Goal: Browse casually

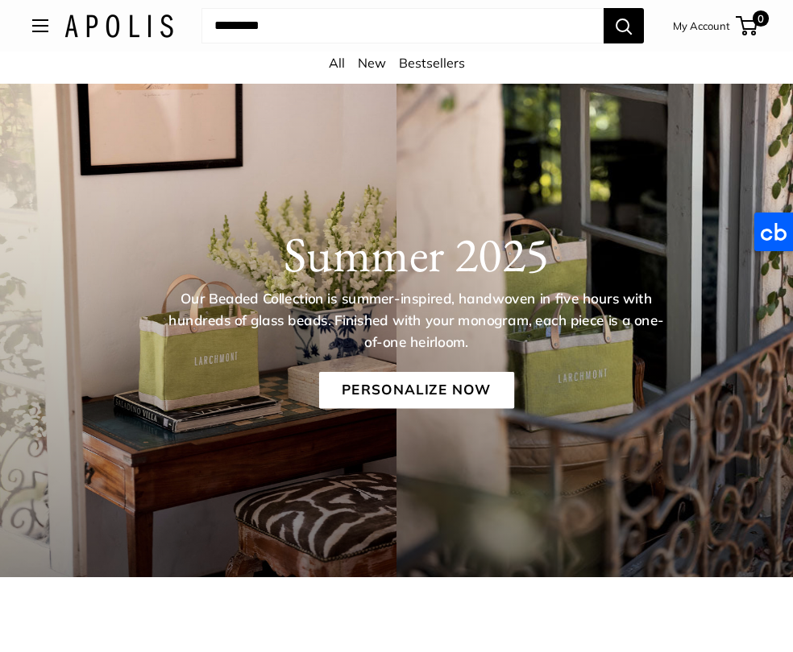
click at [52, 27] on div "Market Bags Group Gifting New Need help? Text Us: 20919 hello@apolisglobal.com …" at bounding box center [396, 25] width 728 height 35
click at [39, 27] on span "Open menu" at bounding box center [40, 25] width 5 height 5
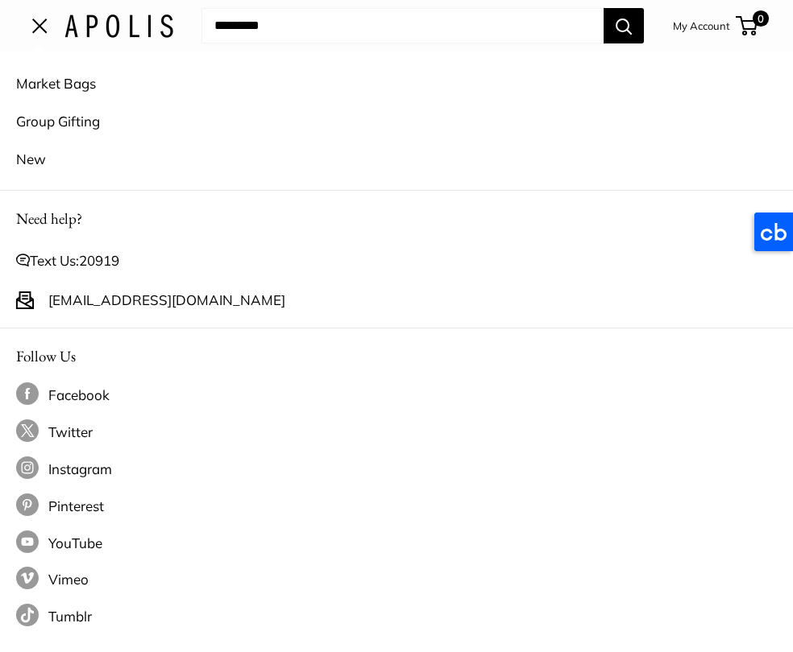
click at [45, 84] on link "Market Bags" at bounding box center [396, 83] width 760 height 38
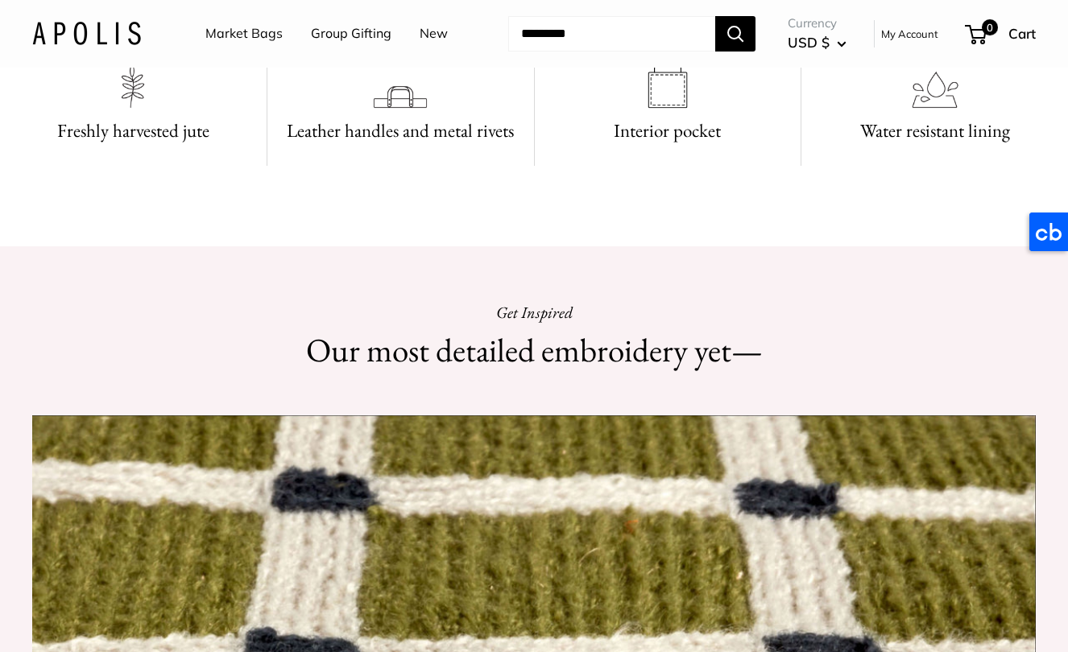
scroll to position [999, 0]
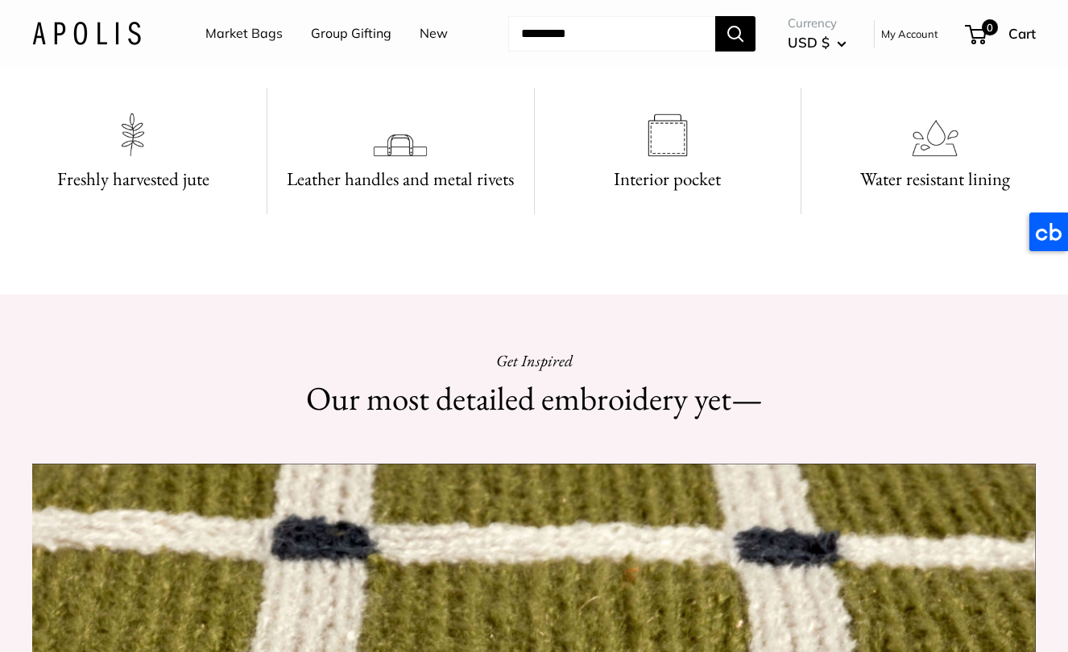
click at [242, 31] on link "Market Bags" at bounding box center [243, 34] width 77 height 24
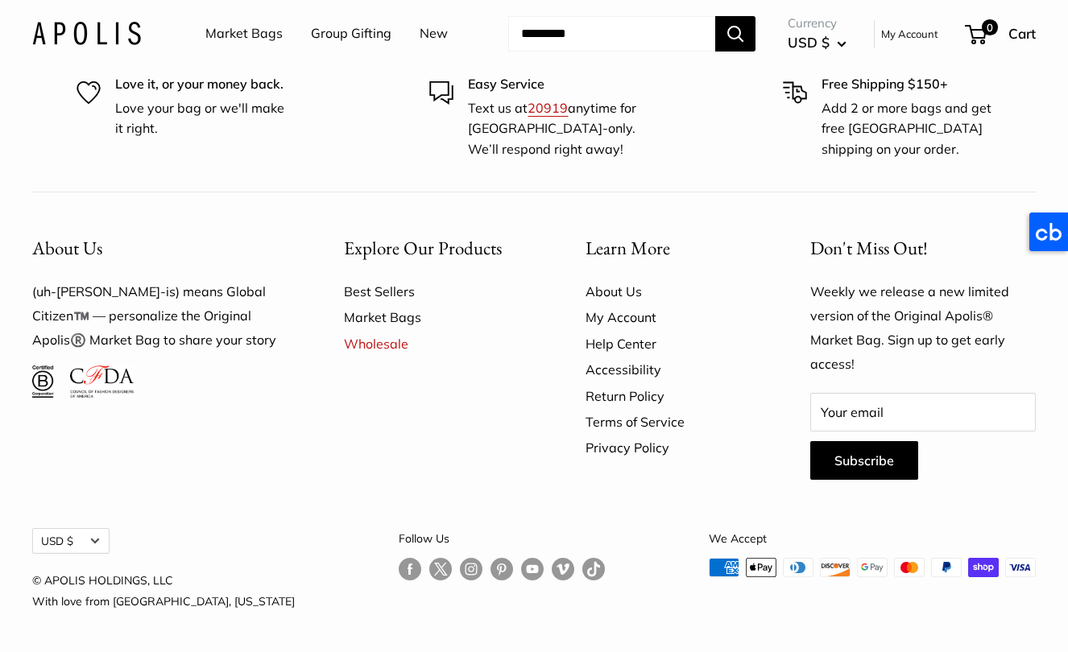
scroll to position [3923, 0]
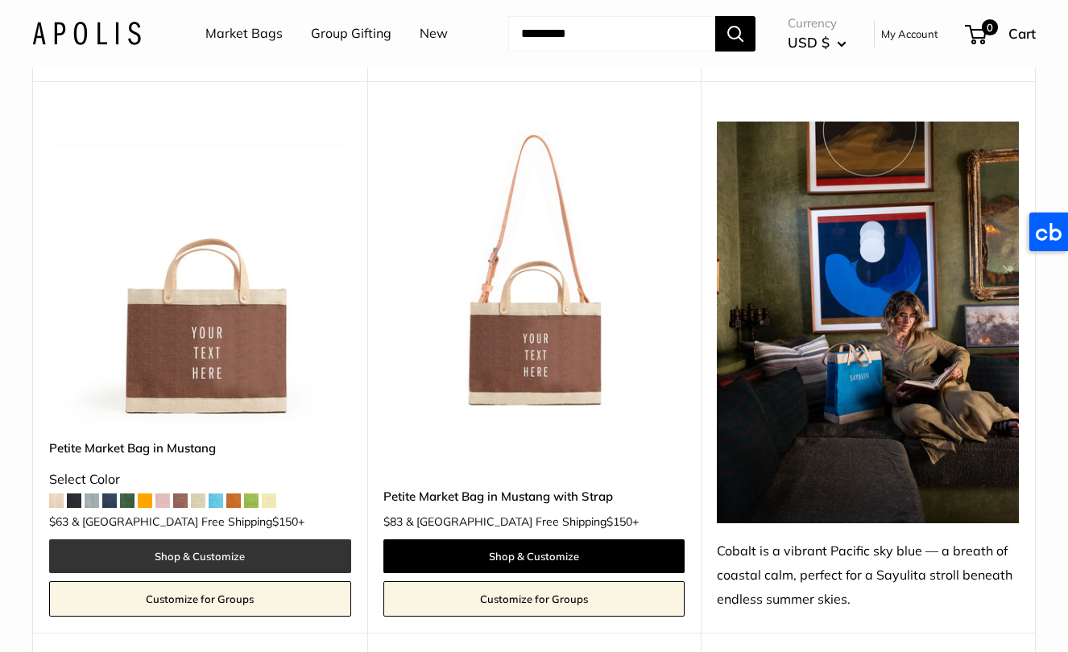
scroll to position [3537, 0]
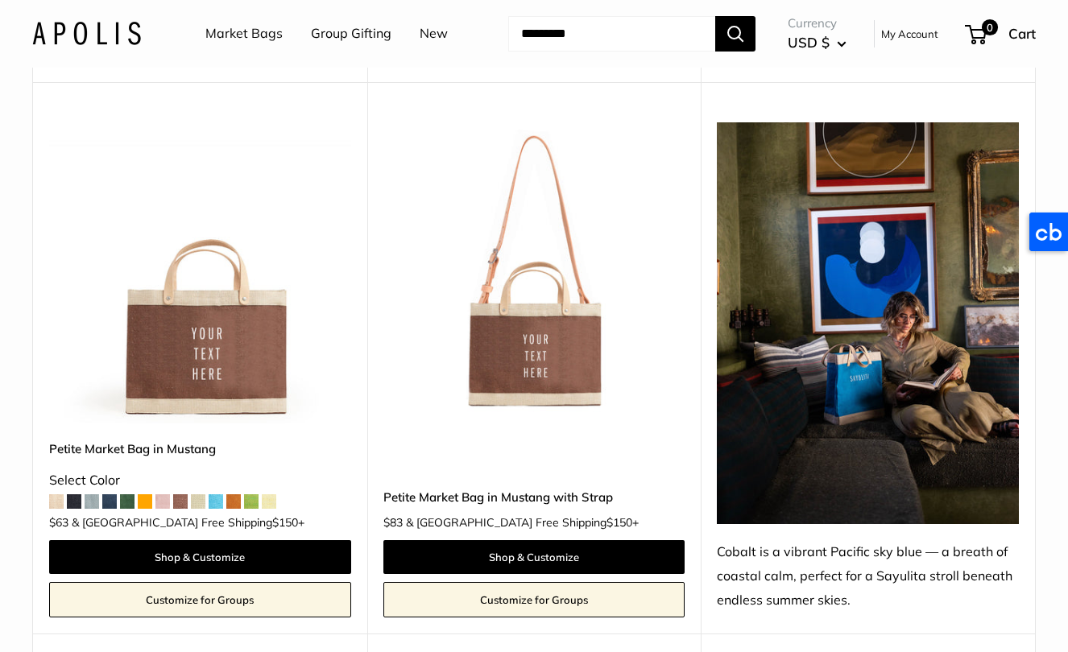
click at [0, 0] on img at bounding box center [0, 0] width 0 height 0
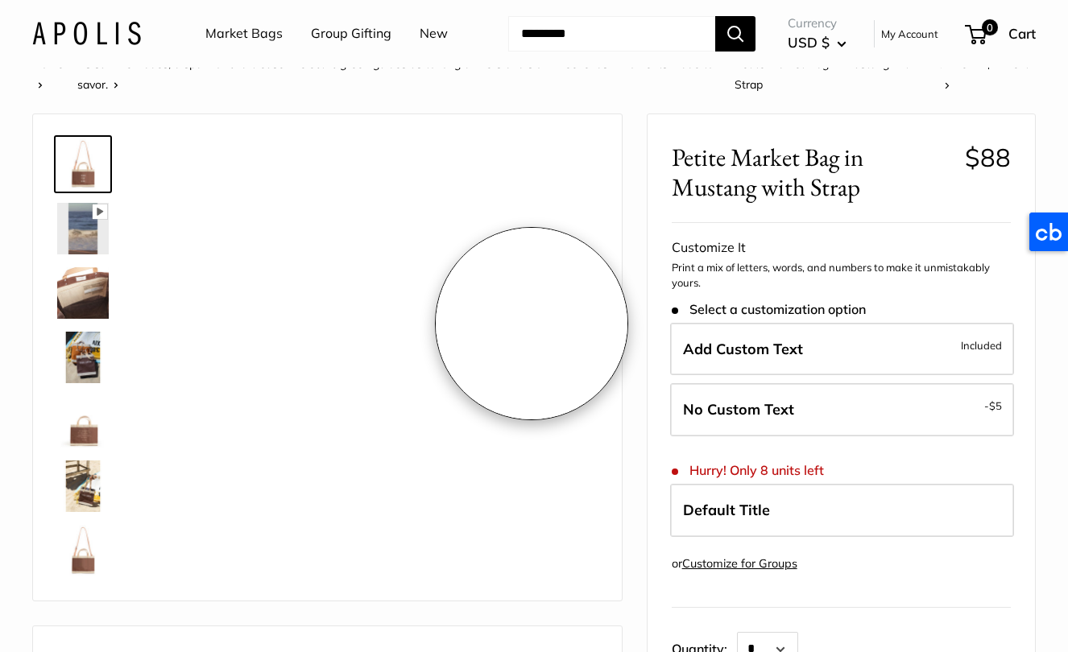
scroll to position [17, 0]
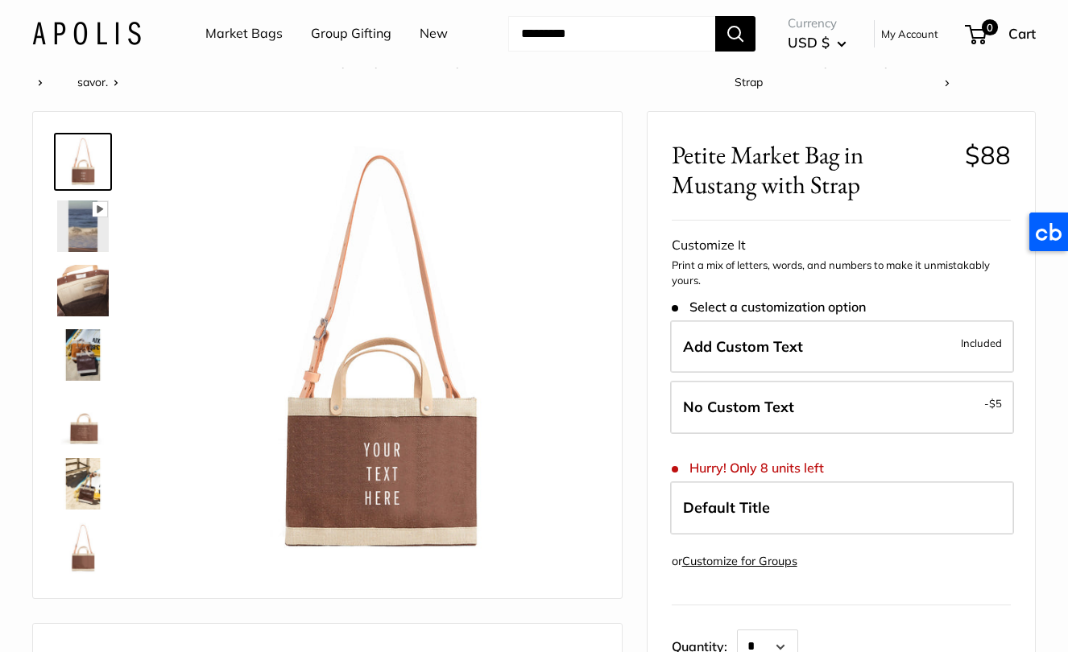
click at [97, 293] on img at bounding box center [83, 291] width 52 height 52
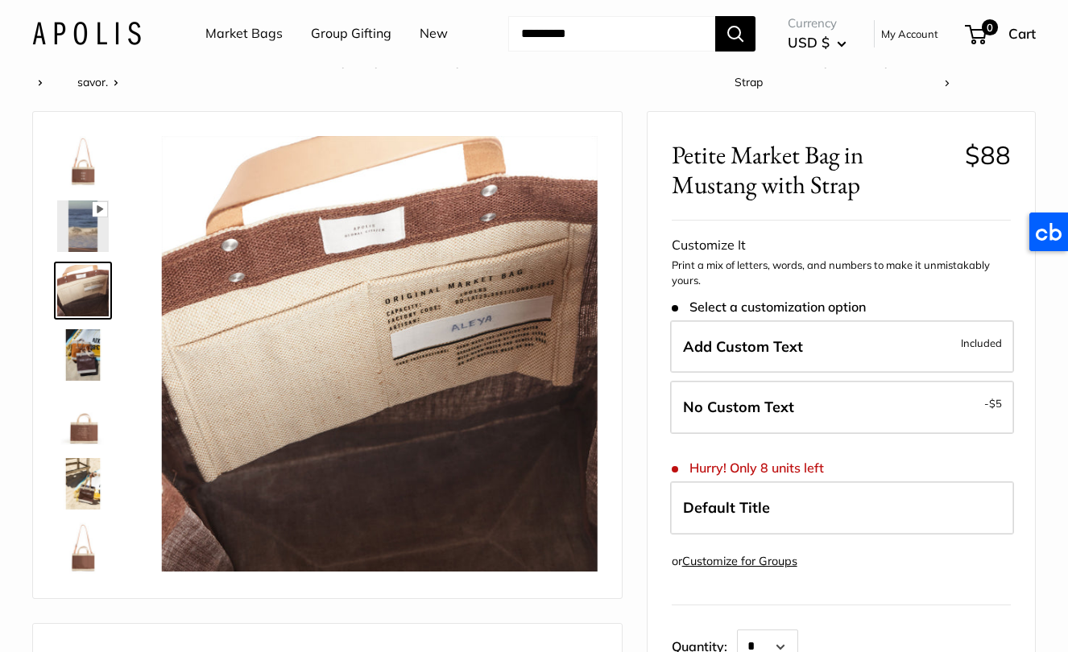
click at [79, 370] on img at bounding box center [83, 355] width 52 height 52
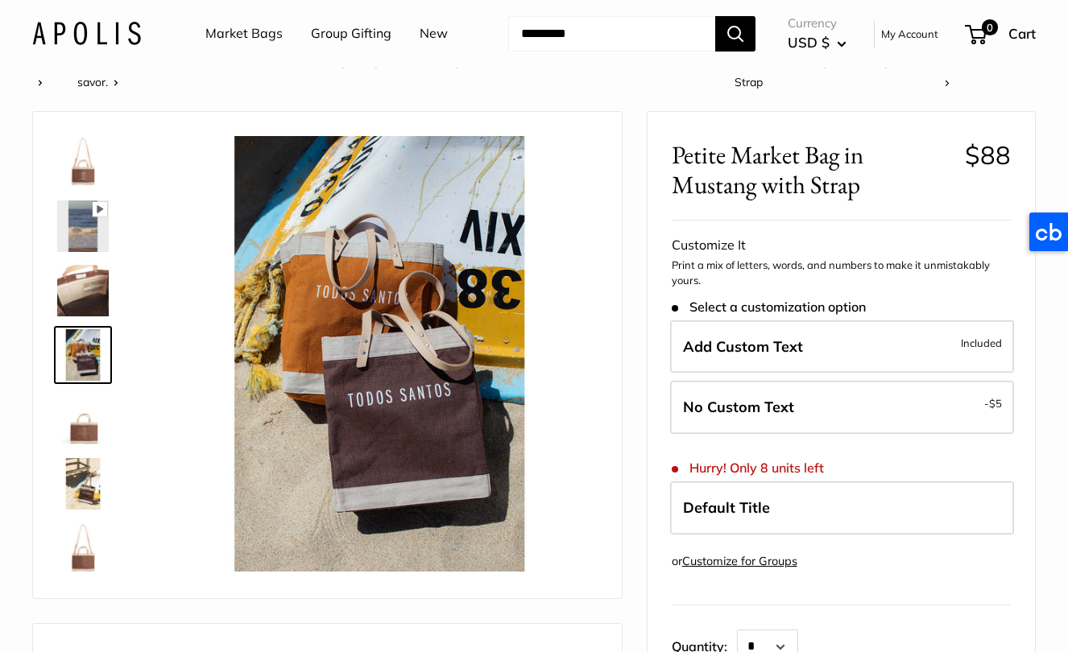
click at [81, 435] on img at bounding box center [83, 420] width 52 height 52
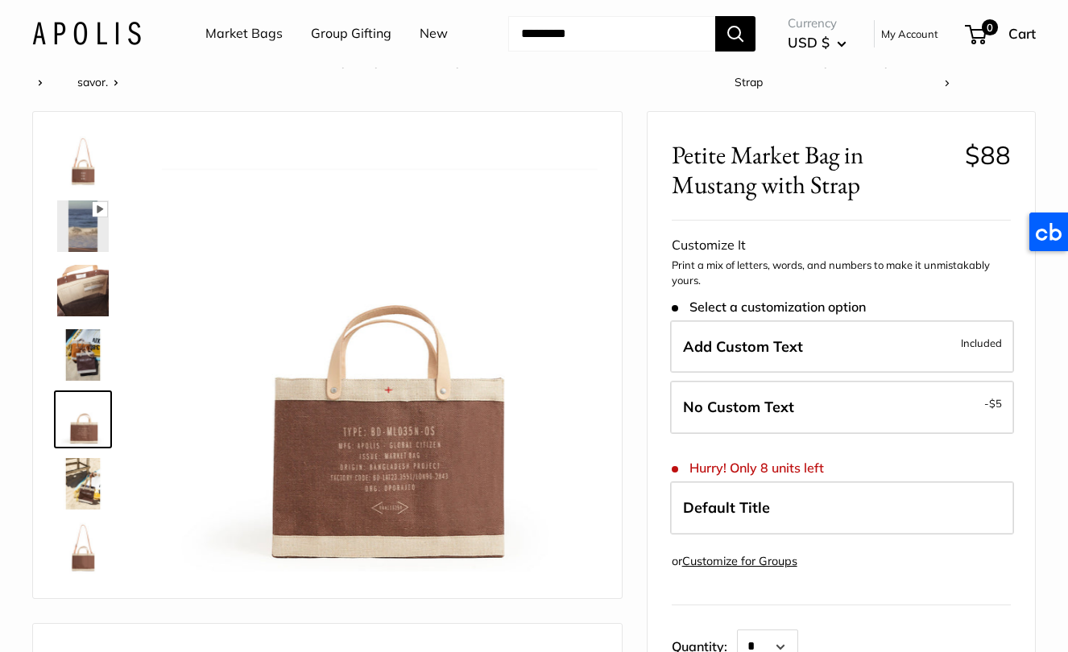
click at [84, 479] on img at bounding box center [83, 484] width 52 height 52
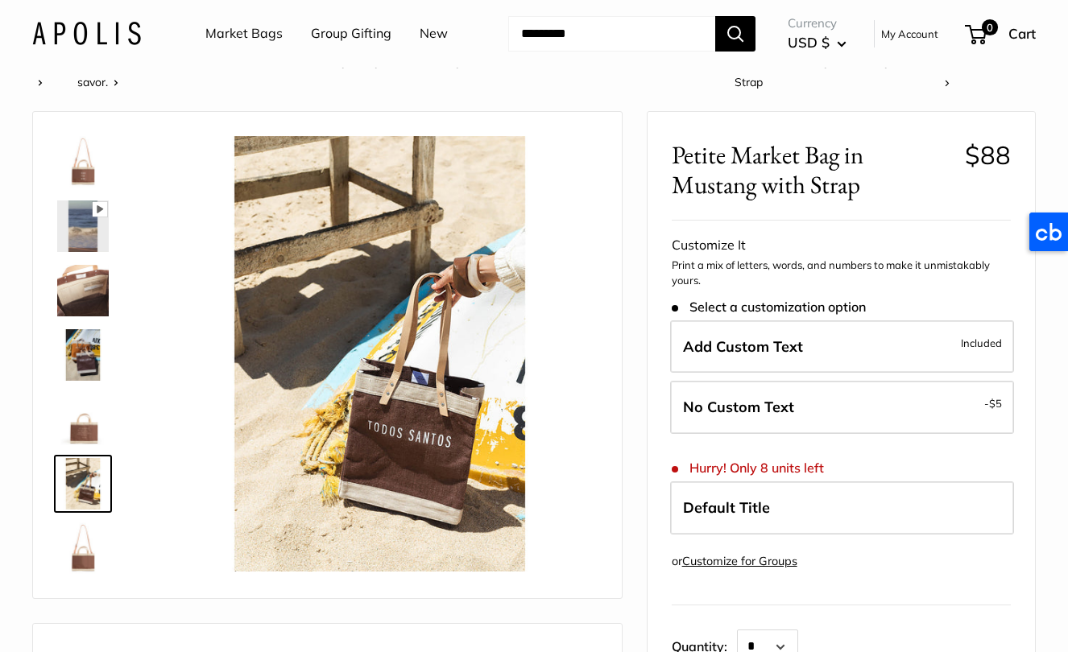
click at [90, 546] on img at bounding box center [83, 549] width 52 height 52
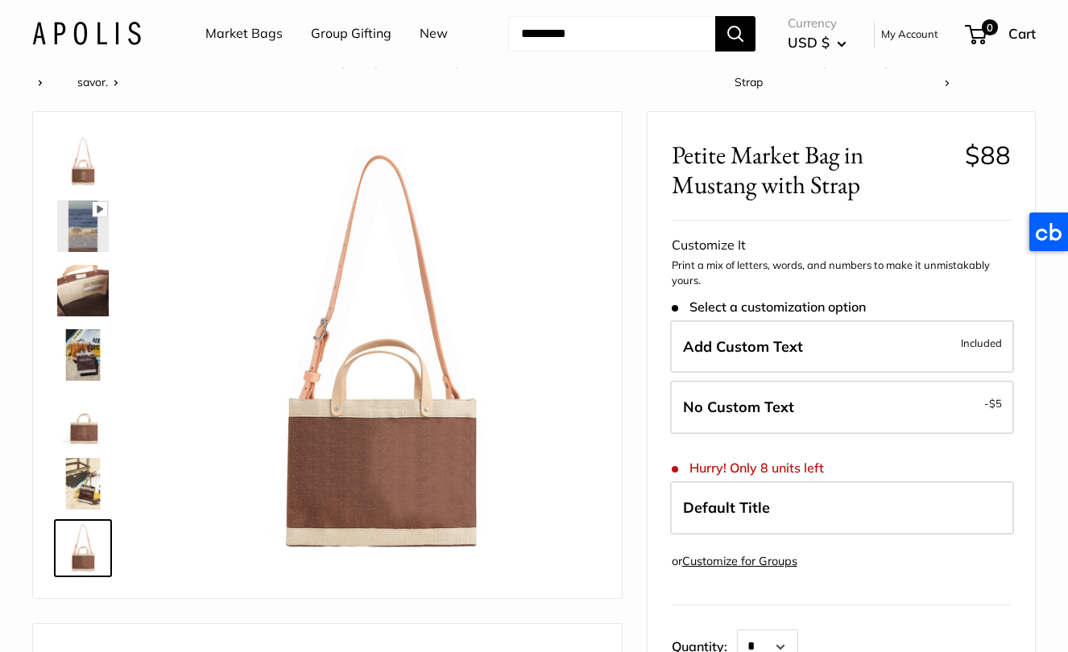
click at [79, 172] on img at bounding box center [83, 162] width 52 height 52
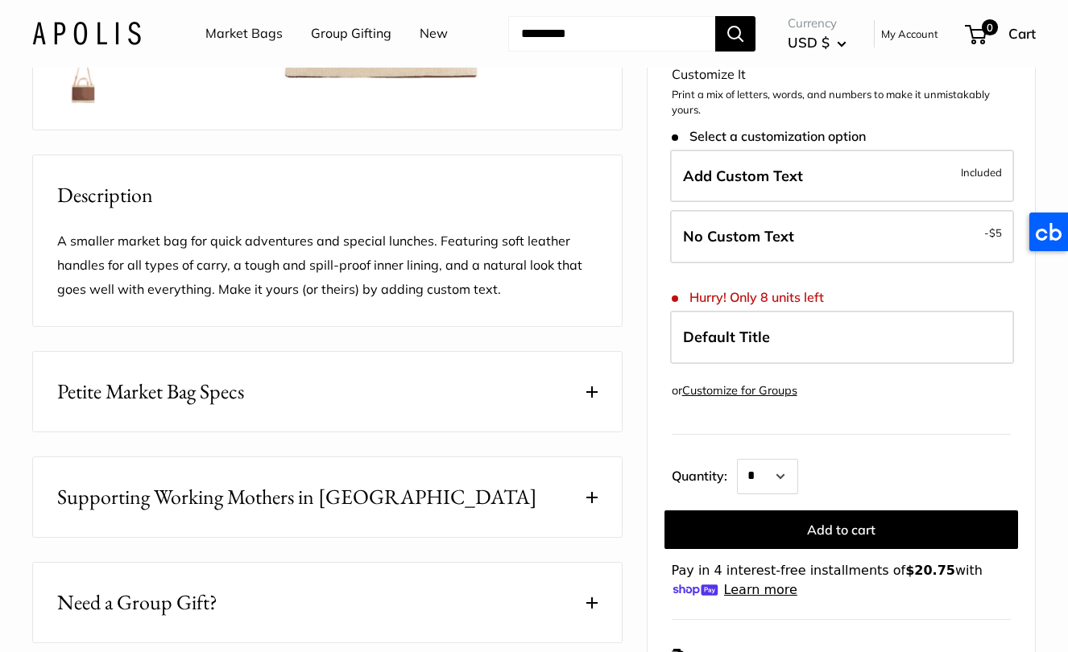
scroll to position [487, 0]
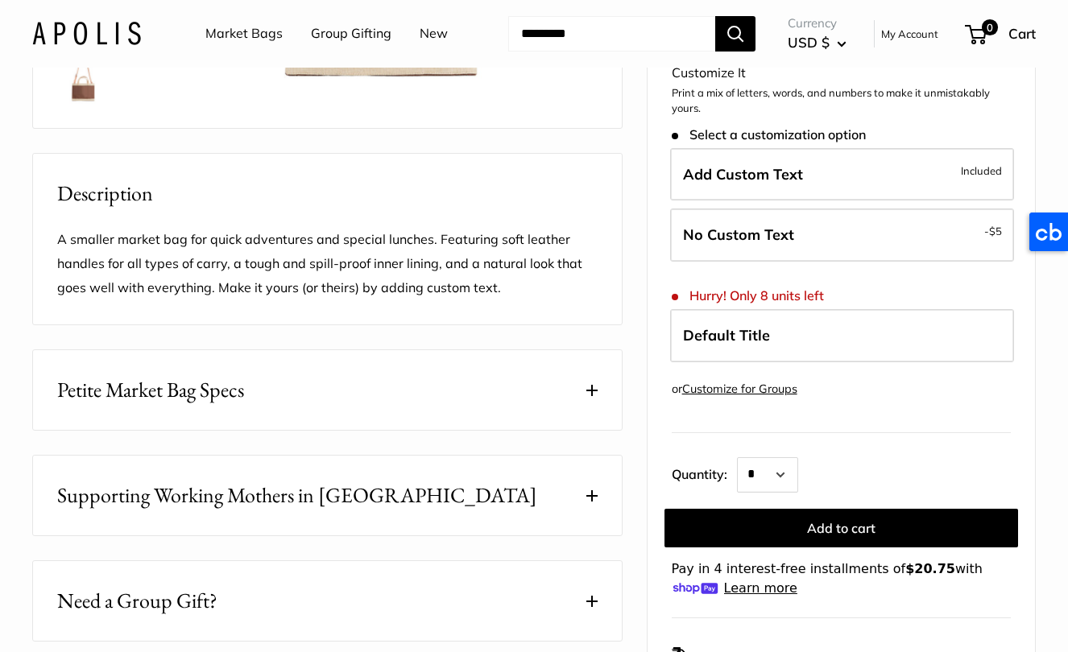
click at [247, 288] on p "A smaller market bag for quick adventures and special lunches. Featuring soft l…" at bounding box center [327, 264] width 540 height 72
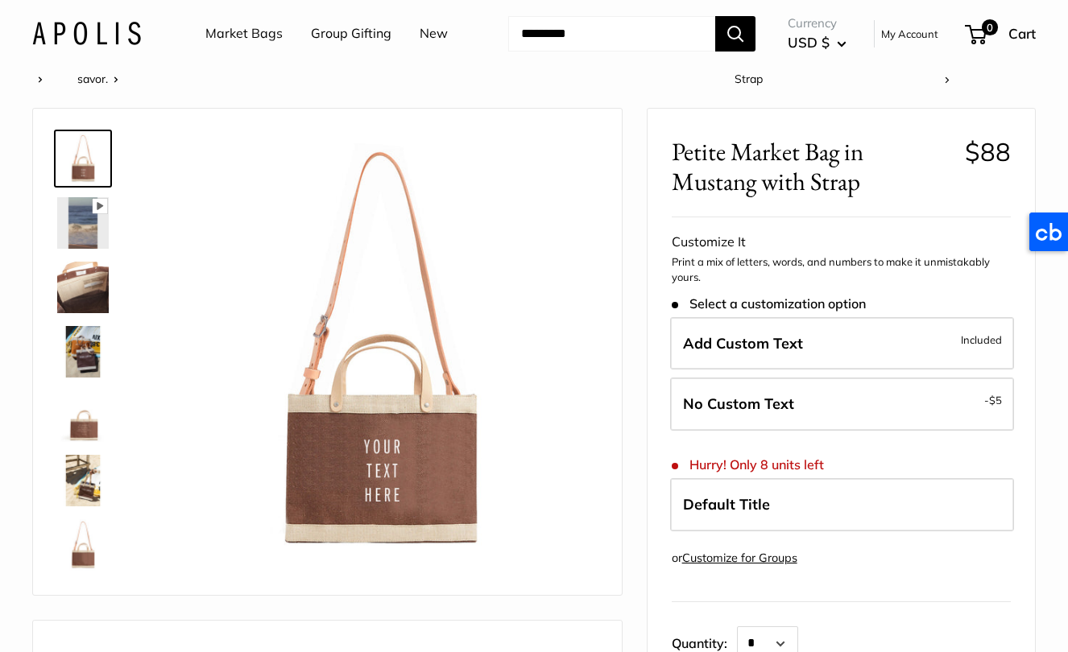
scroll to position [0, 0]
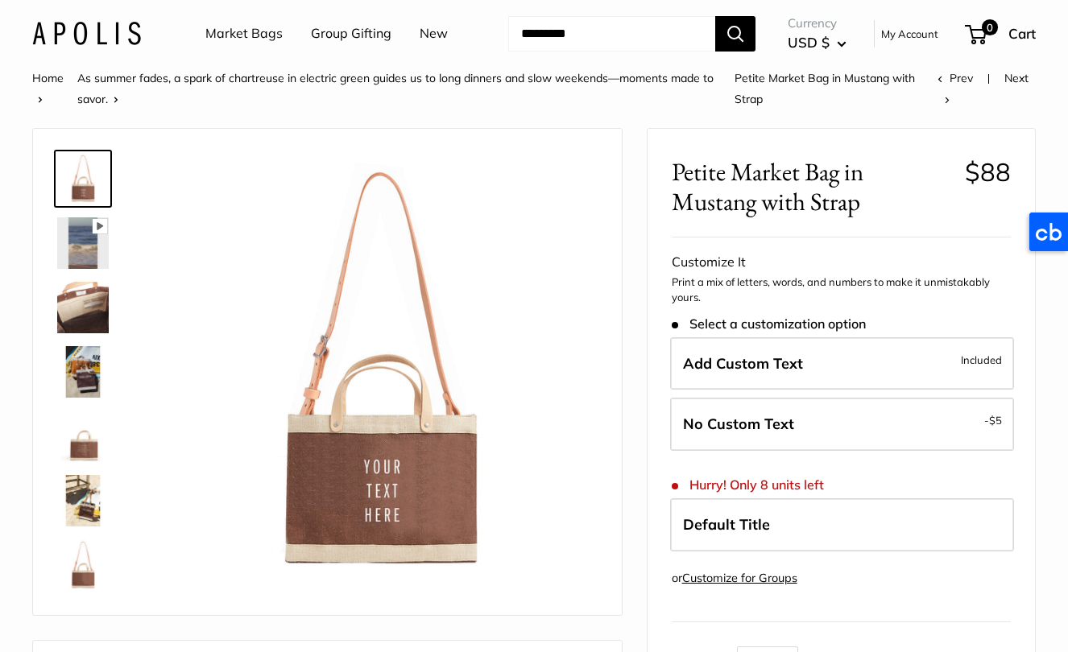
click at [73, 319] on img at bounding box center [83, 308] width 52 height 52
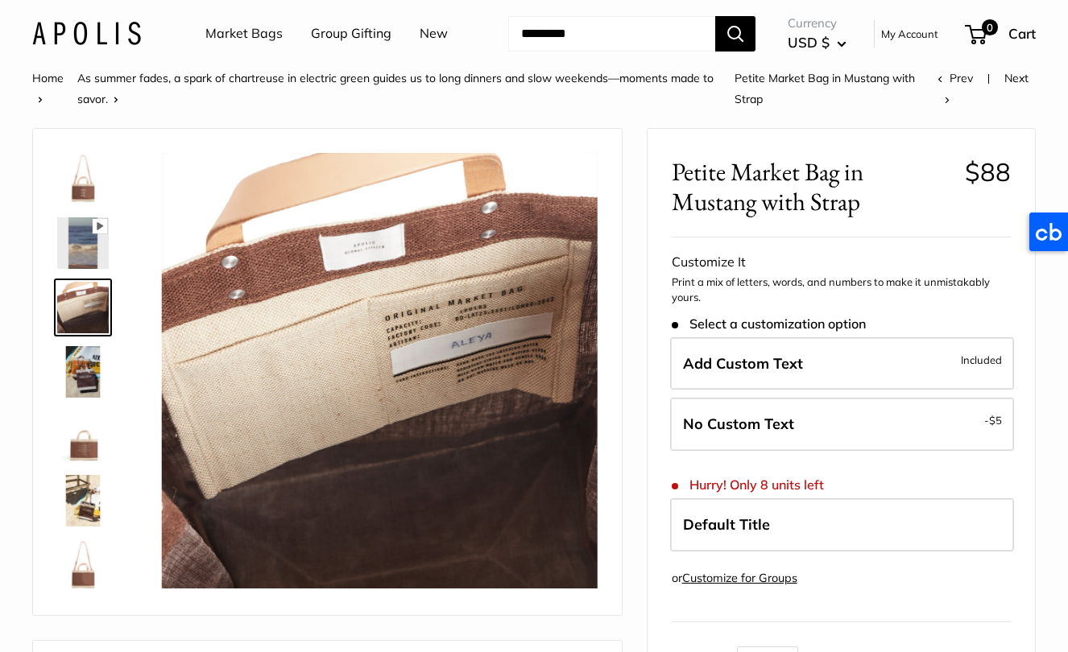
click at [88, 181] on img at bounding box center [83, 179] width 52 height 52
